Goal: Information Seeking & Learning: Find specific page/section

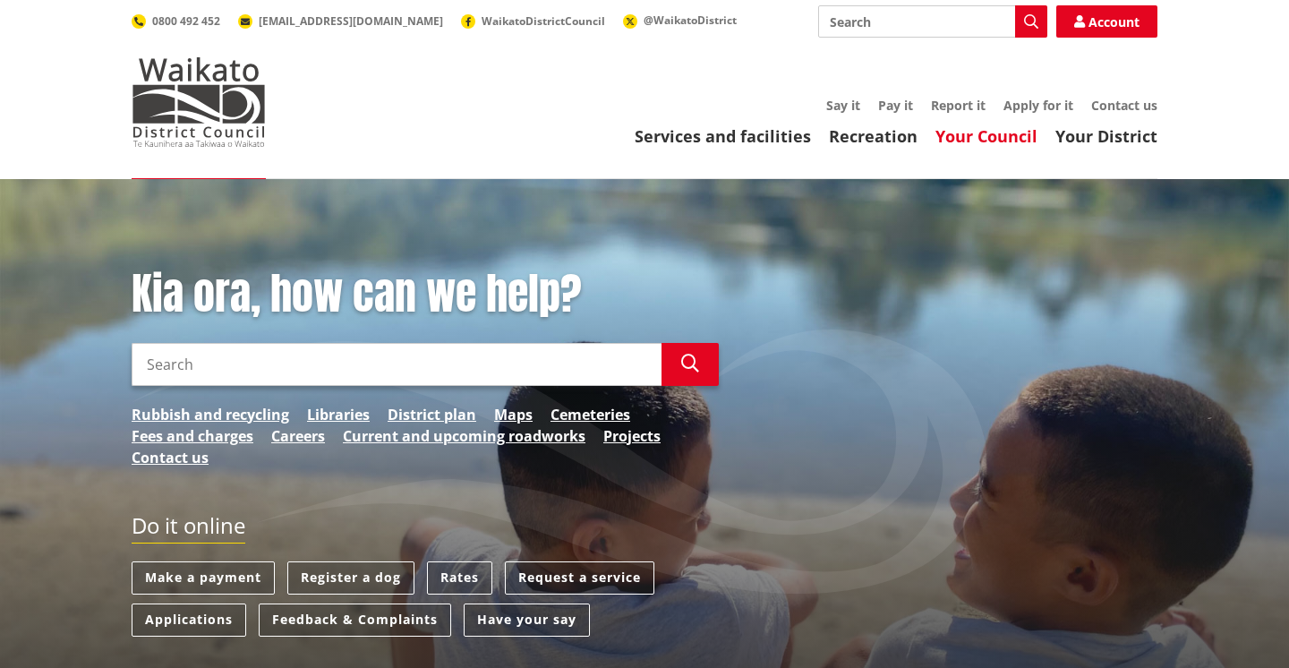
click at [982, 138] on link "Your Council" at bounding box center [987, 135] width 102 height 21
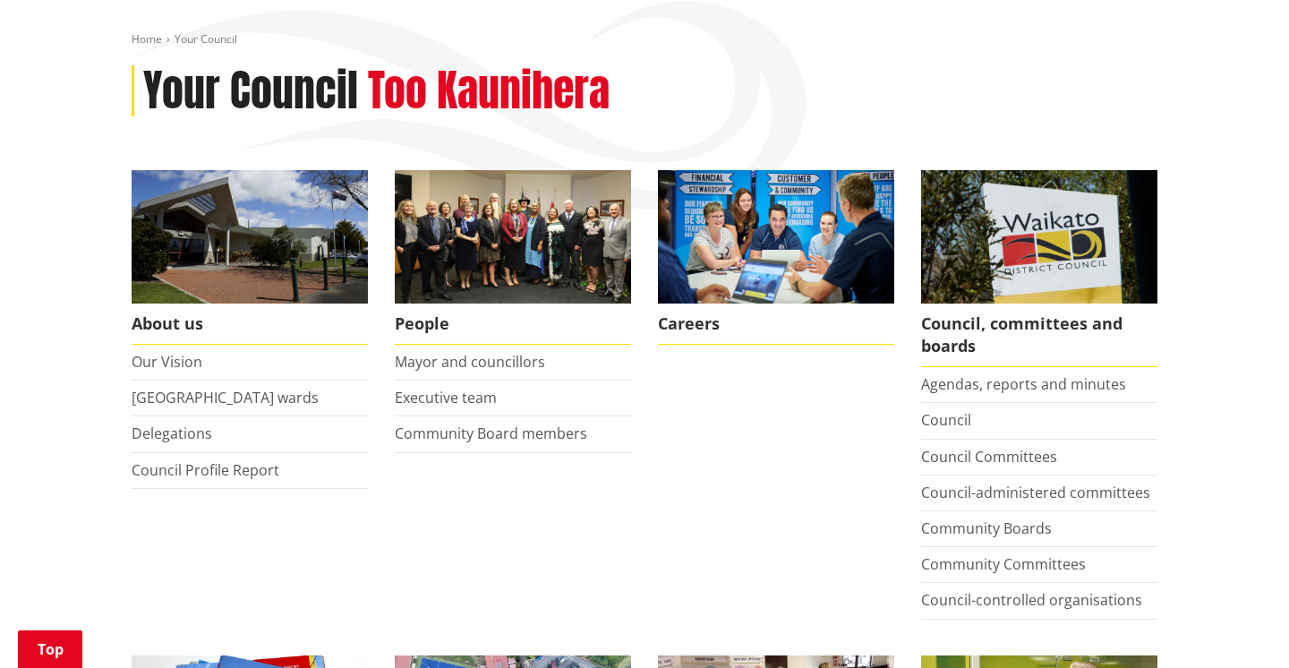
scroll to position [277, 0]
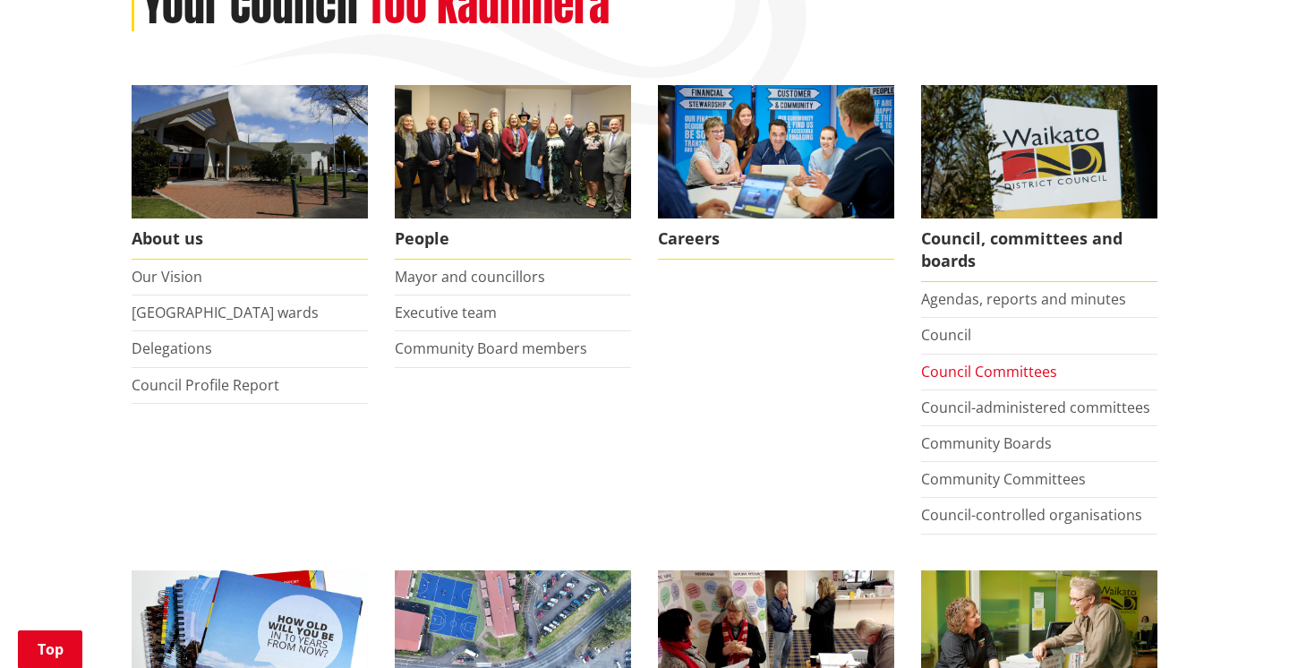
click at [971, 370] on link "Council Committees" at bounding box center [989, 372] width 136 height 20
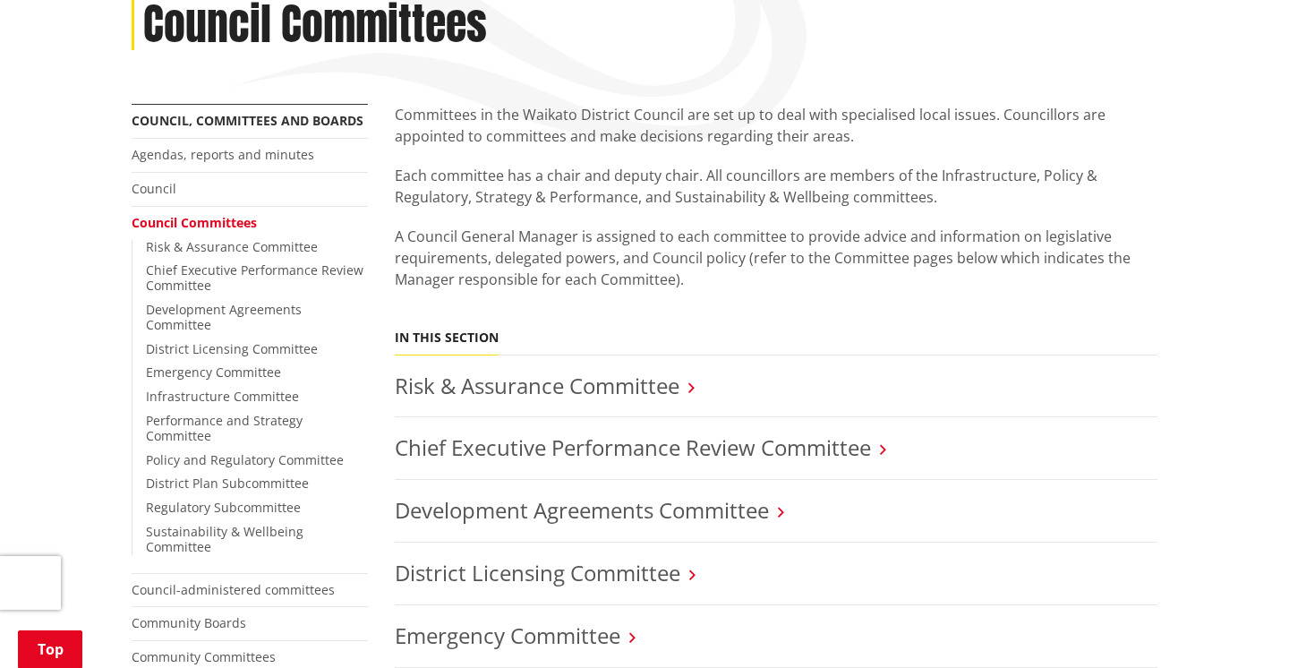
scroll to position [294, 0]
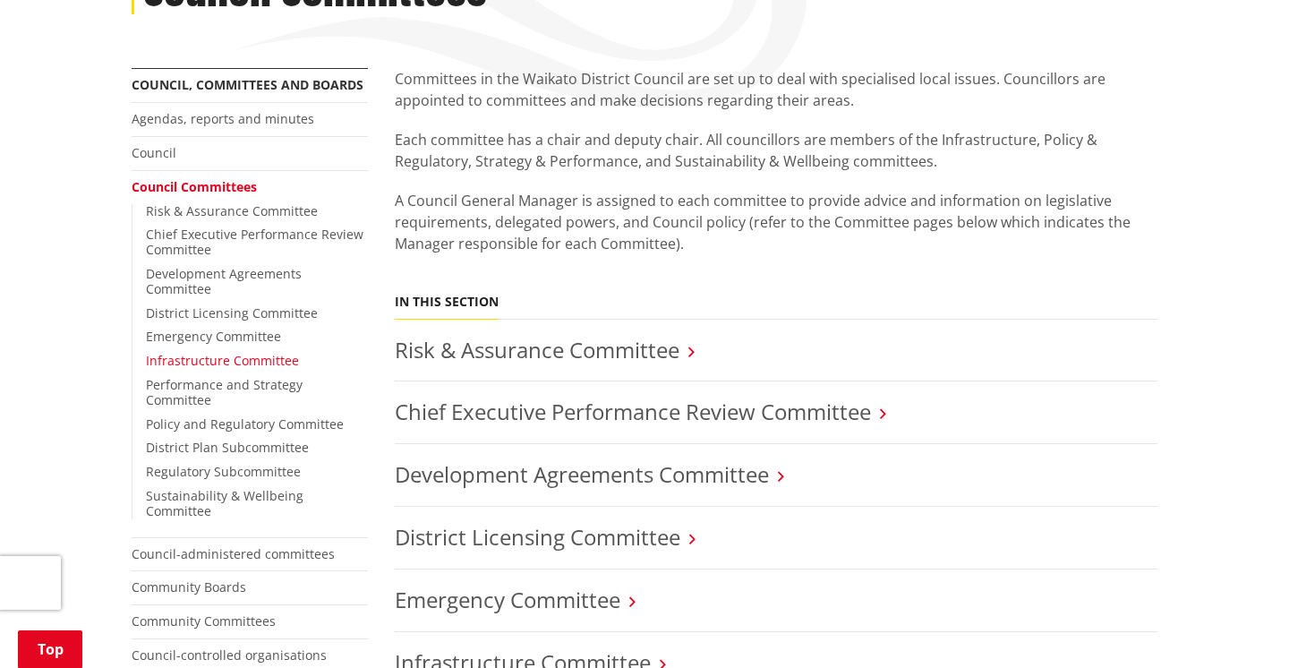
click at [214, 352] on link "Infrastructure Committee" at bounding box center [222, 360] width 153 height 17
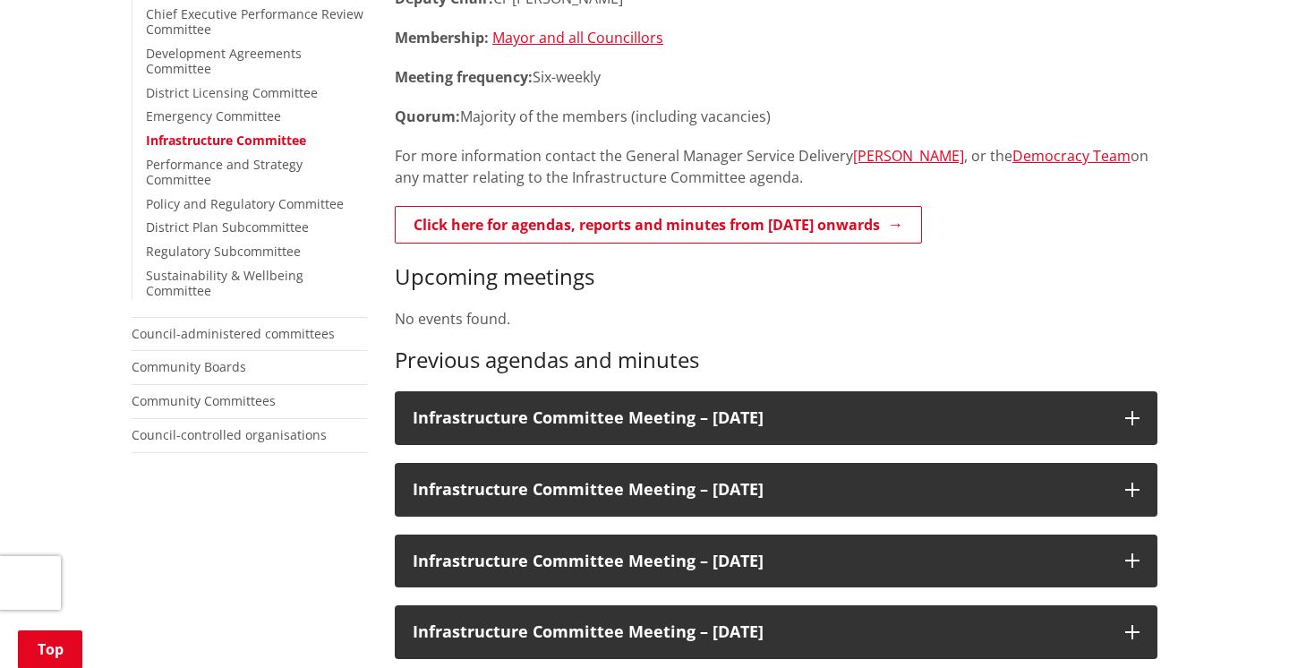
scroll to position [477, 0]
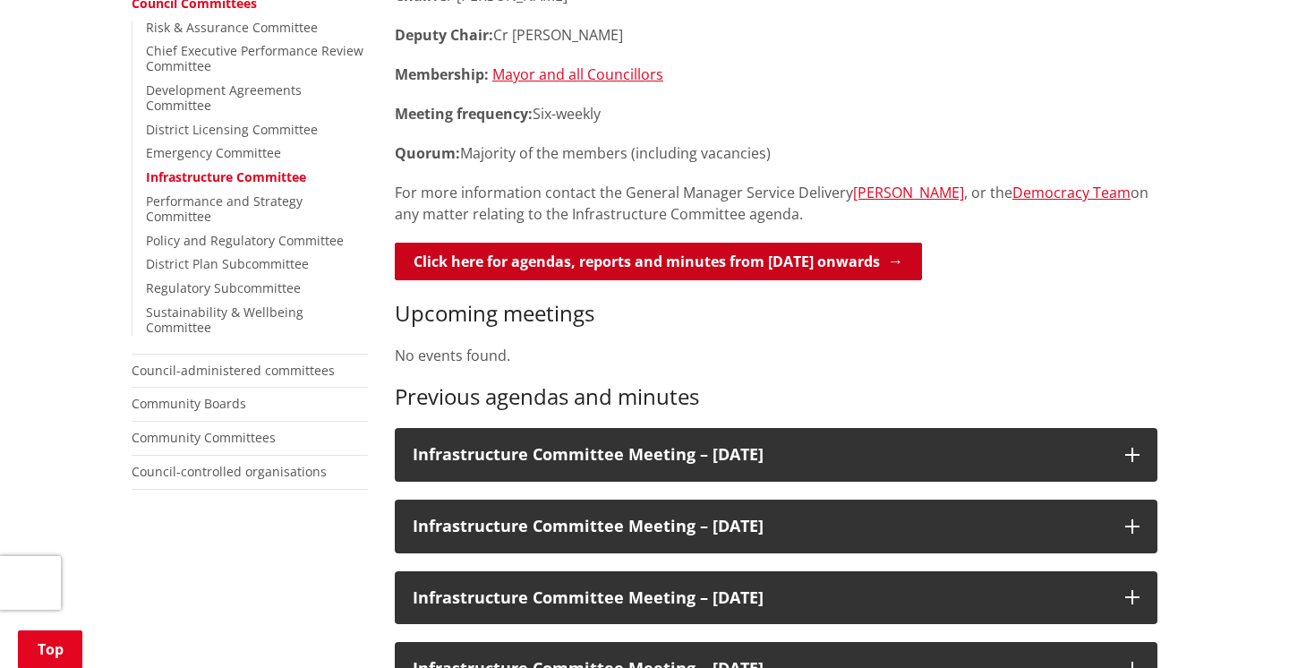
click at [628, 261] on link "Click here for agendas, reports and minutes from [DATE] onwards" at bounding box center [658, 262] width 527 height 38
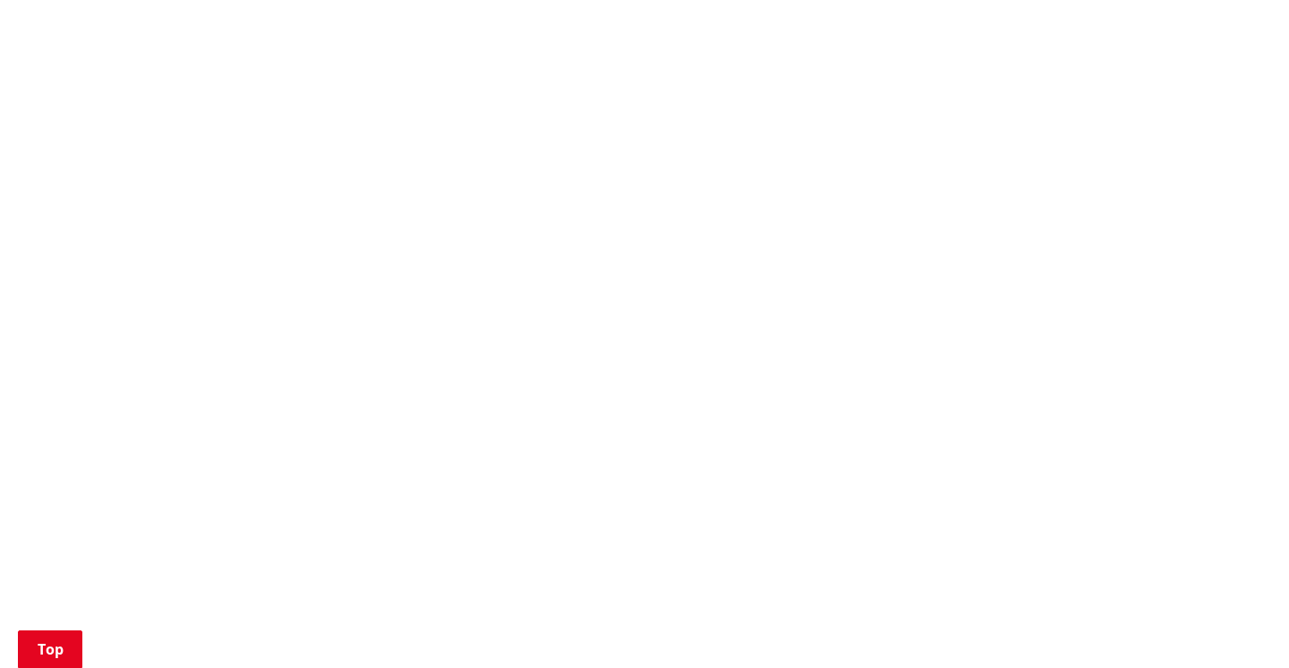
scroll to position [1497, 0]
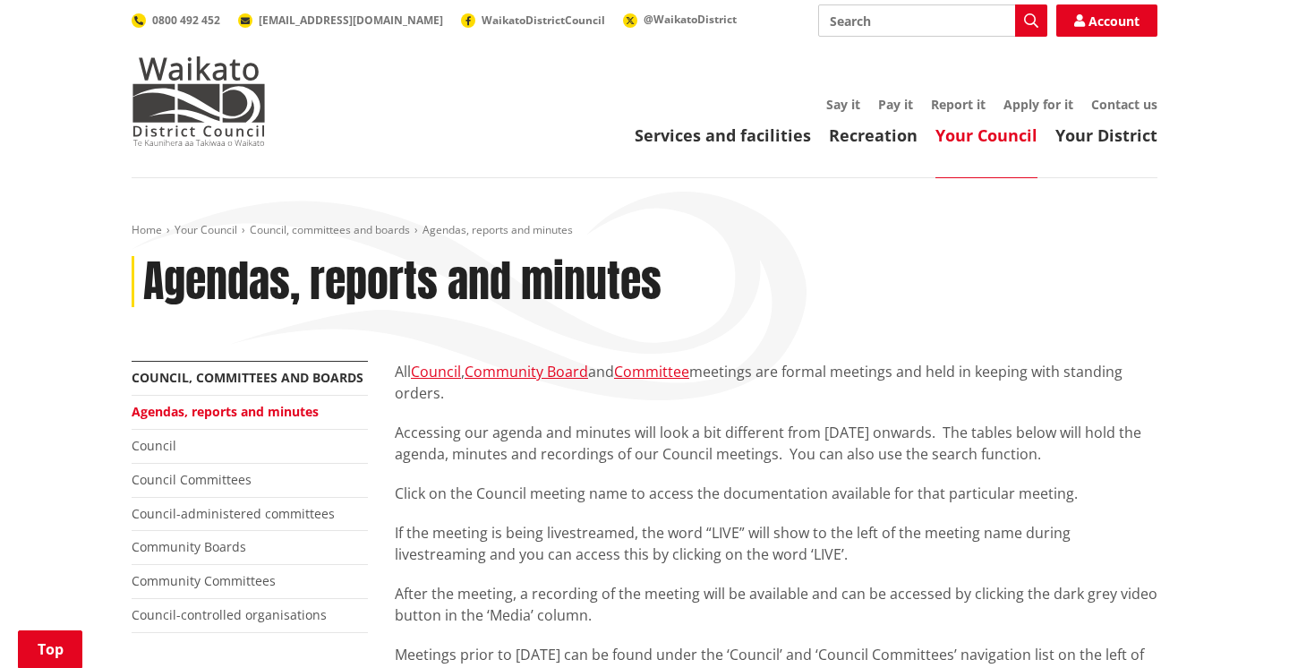
scroll to position [0, 0]
